Goal: Find specific page/section: Find specific page/section

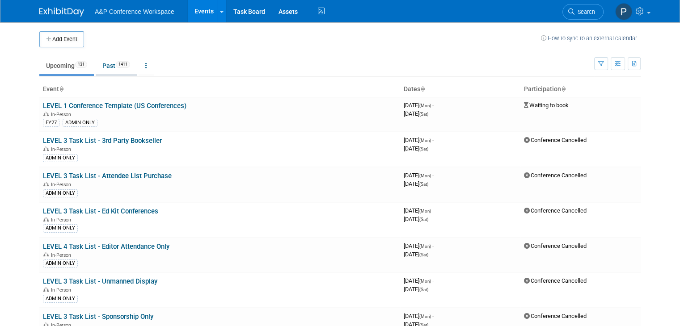
click at [104, 68] on link "Past 1411" at bounding box center [116, 65] width 41 height 17
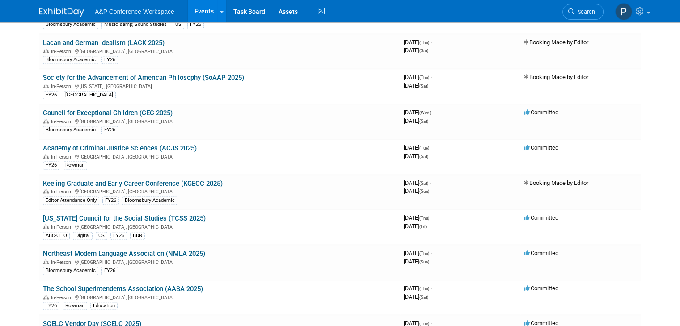
scroll to position [8656, 0]
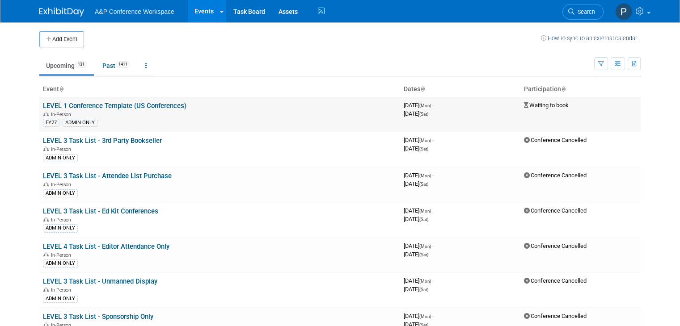
scroll to position [2894, 0]
